Goal: Navigation & Orientation: Find specific page/section

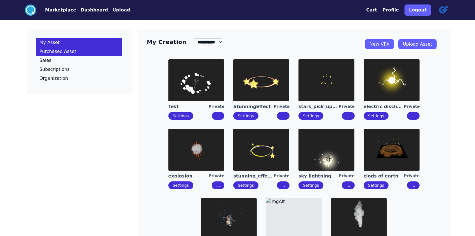
click at [72, 56] on link "Purchased Asset" at bounding box center [79, 51] width 86 height 9
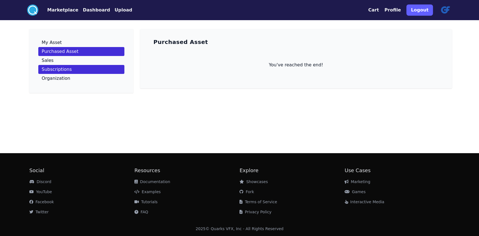
click at [65, 73] on link "Subscriptions" at bounding box center [81, 69] width 86 height 9
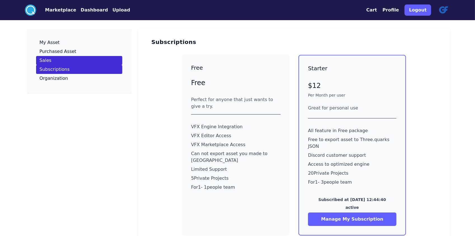
click at [67, 65] on link "Sales" at bounding box center [79, 60] width 86 height 9
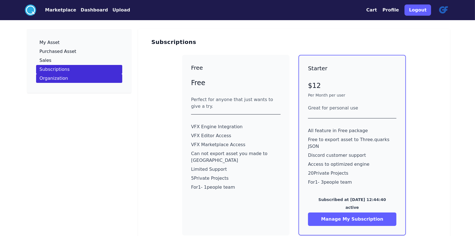
click at [68, 81] on p "Organization" at bounding box center [53, 78] width 29 height 4
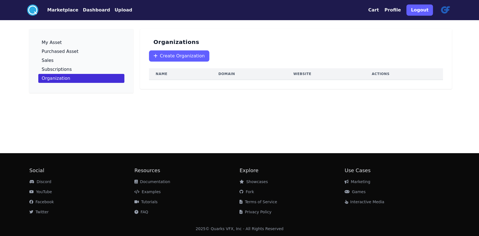
click at [78, 13] on button "Marketplace" at bounding box center [62, 10] width 31 height 7
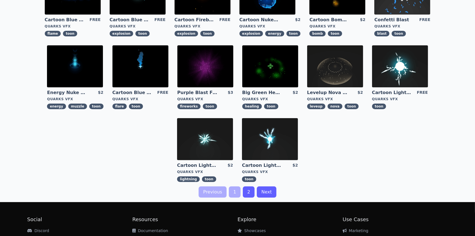
scroll to position [152, 0]
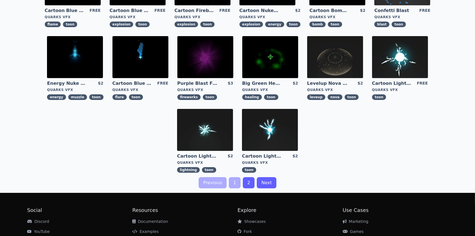
click at [249, 188] on link "2" at bounding box center [249, 182] width 12 height 11
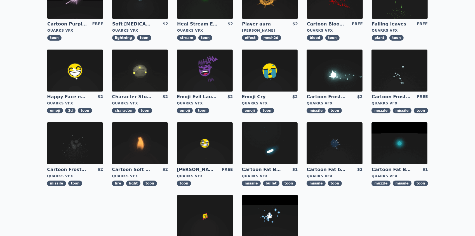
scroll to position [127, 0]
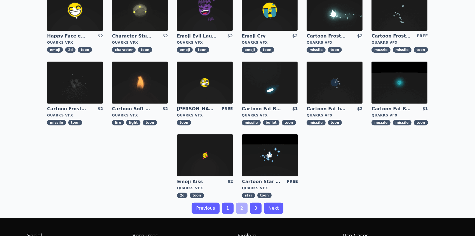
click at [258, 214] on link "3" at bounding box center [256, 207] width 12 height 11
